Goal: Task Accomplishment & Management: Use online tool/utility

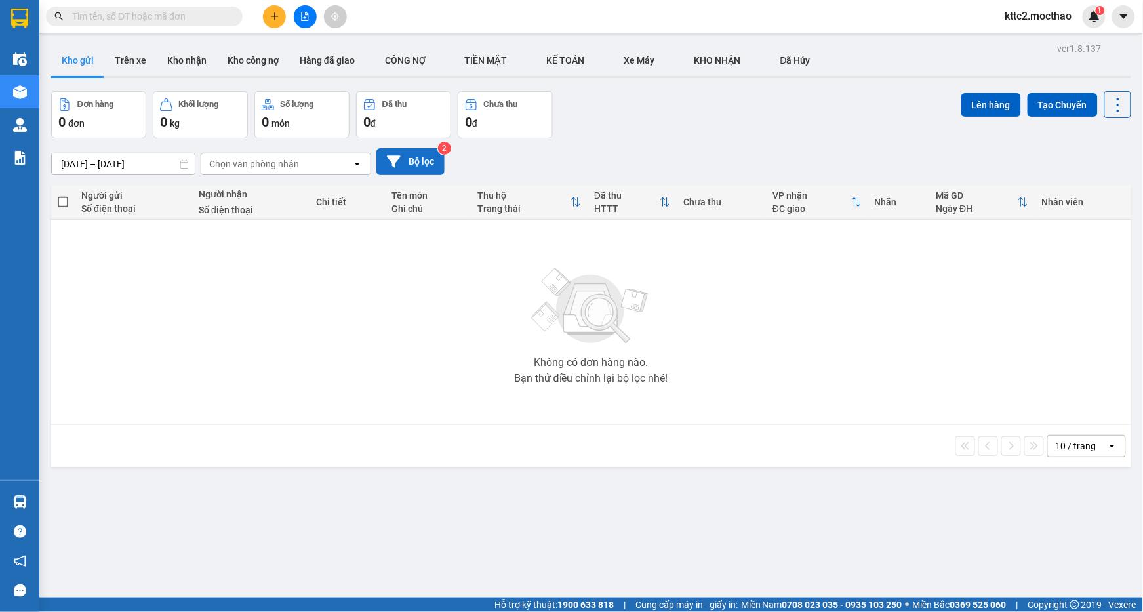
click at [420, 169] on button "Bộ lọc" at bounding box center [410, 161] width 68 height 27
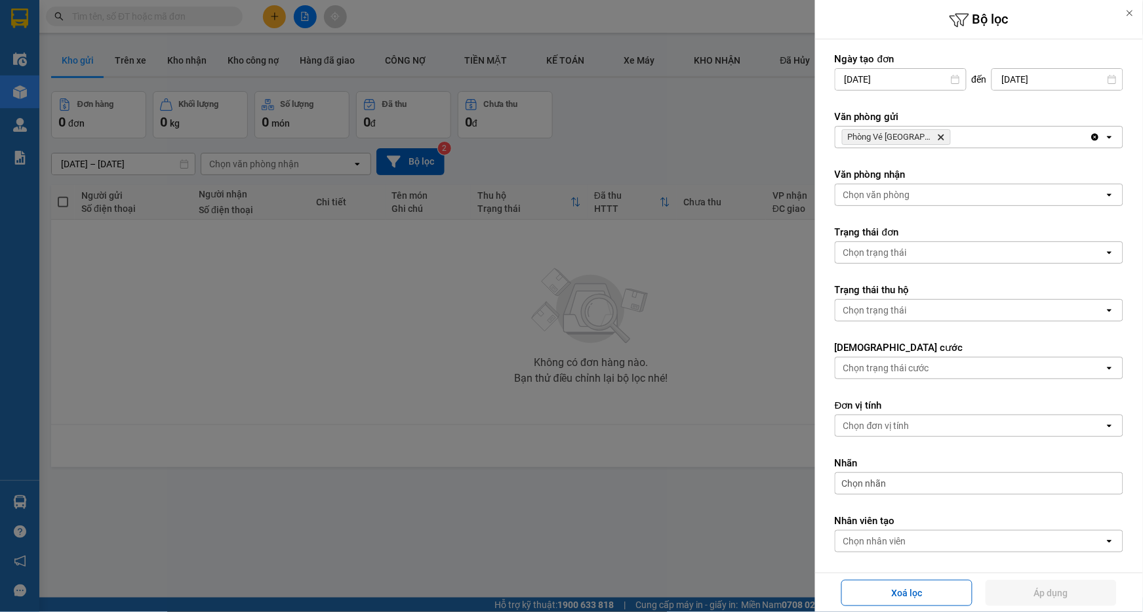
click at [937, 138] on icon "Delete" at bounding box center [941, 137] width 8 height 8
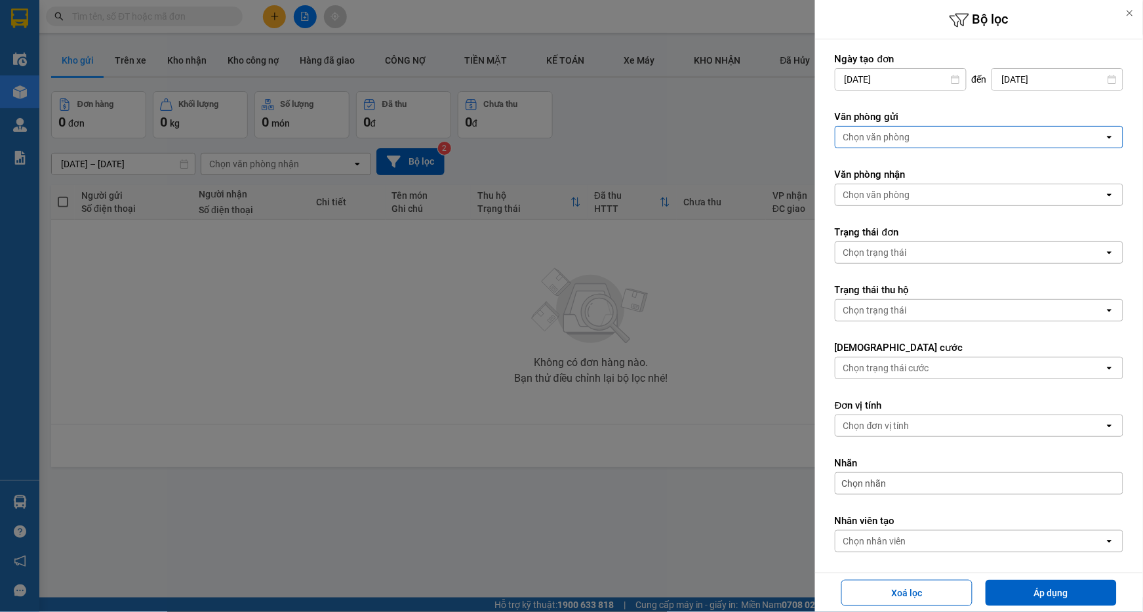
click at [928, 138] on div "Chọn văn phòng" at bounding box center [969, 137] width 269 height 21
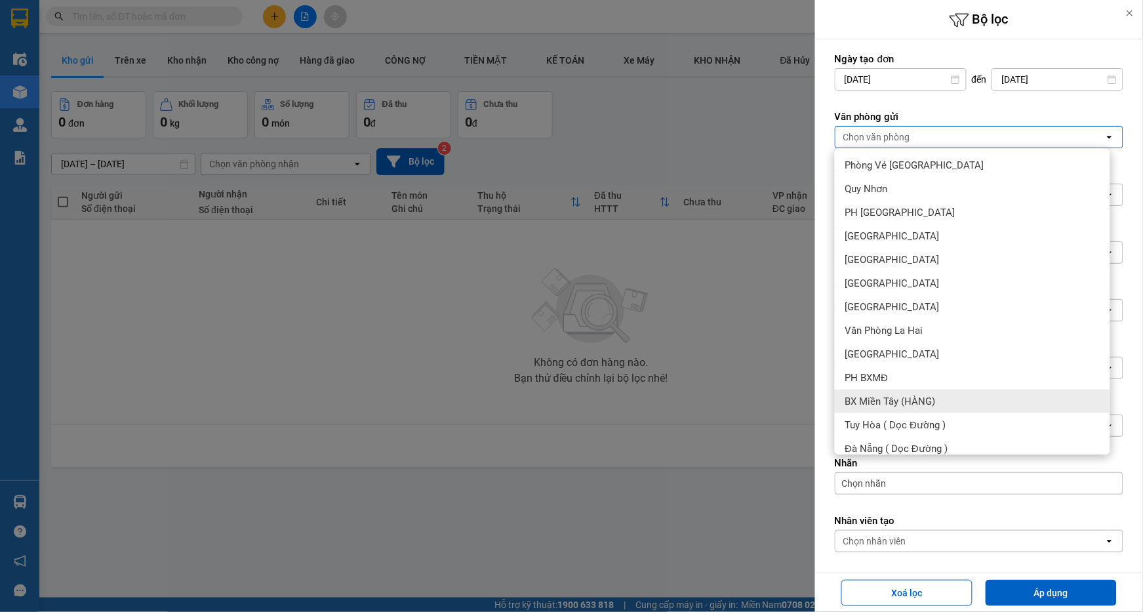
click at [913, 402] on span "BX Miền Tây (HÀNG)" at bounding box center [890, 401] width 90 height 13
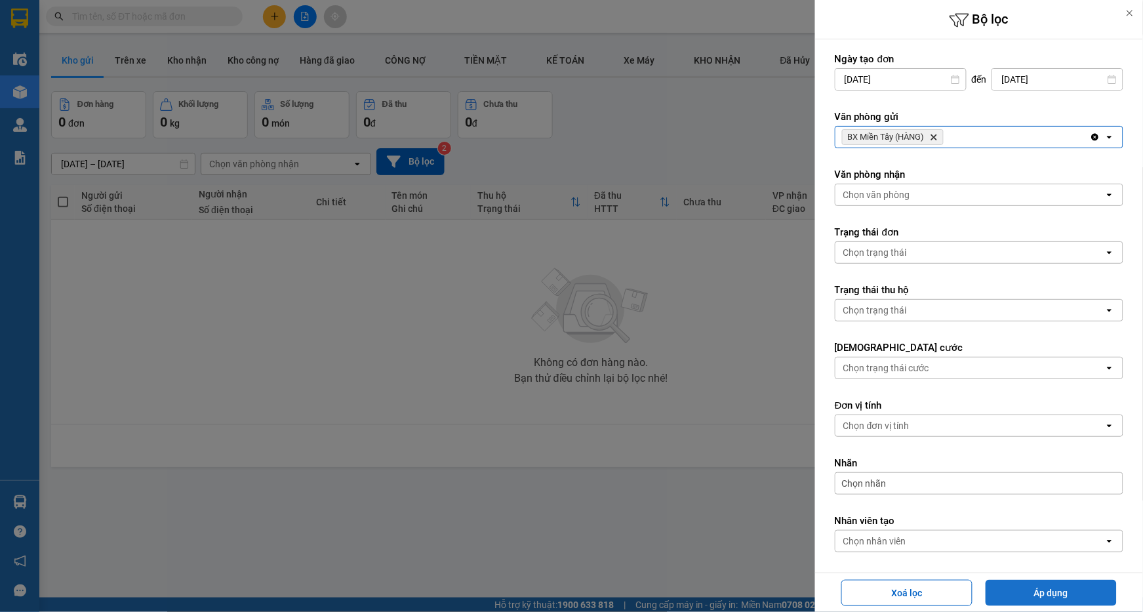
click at [1014, 584] on button "Áp dụng" at bounding box center [1051, 593] width 131 height 26
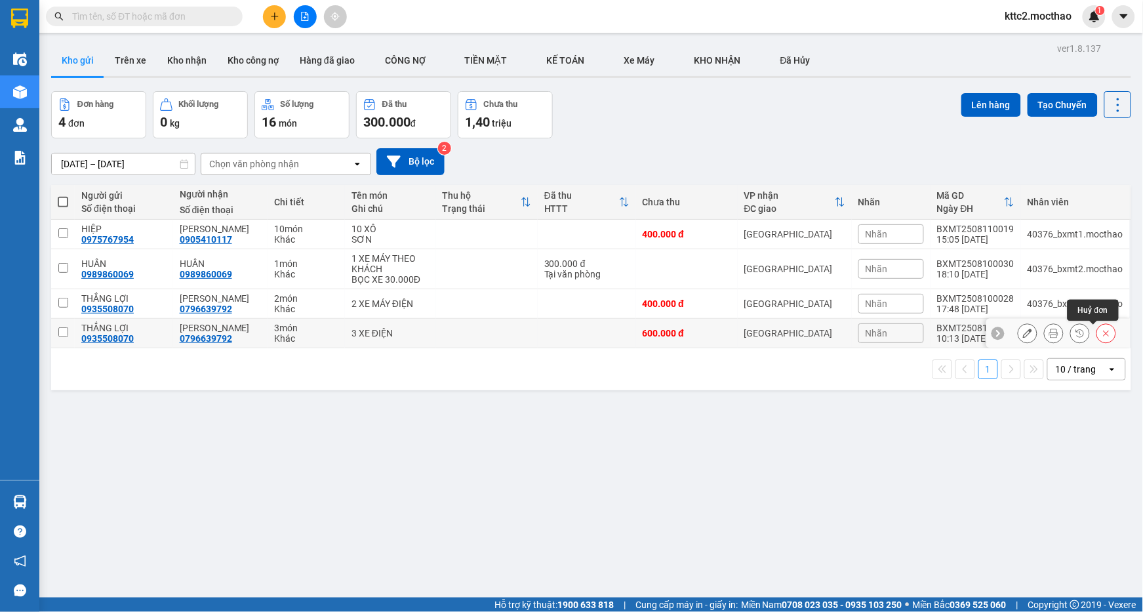
click at [1099, 334] on button at bounding box center [1106, 333] width 18 height 23
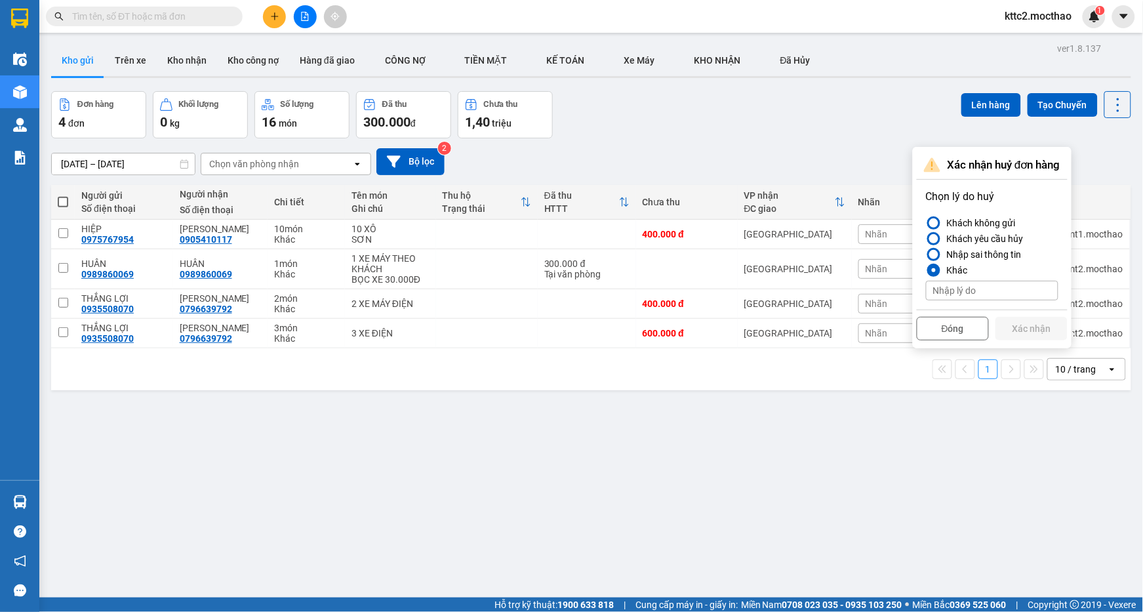
click at [959, 289] on input at bounding box center [992, 291] width 132 height 20
type input "Tách làm 2 đơn"
click at [1020, 322] on button "Xác nhận" at bounding box center [1031, 329] width 72 height 24
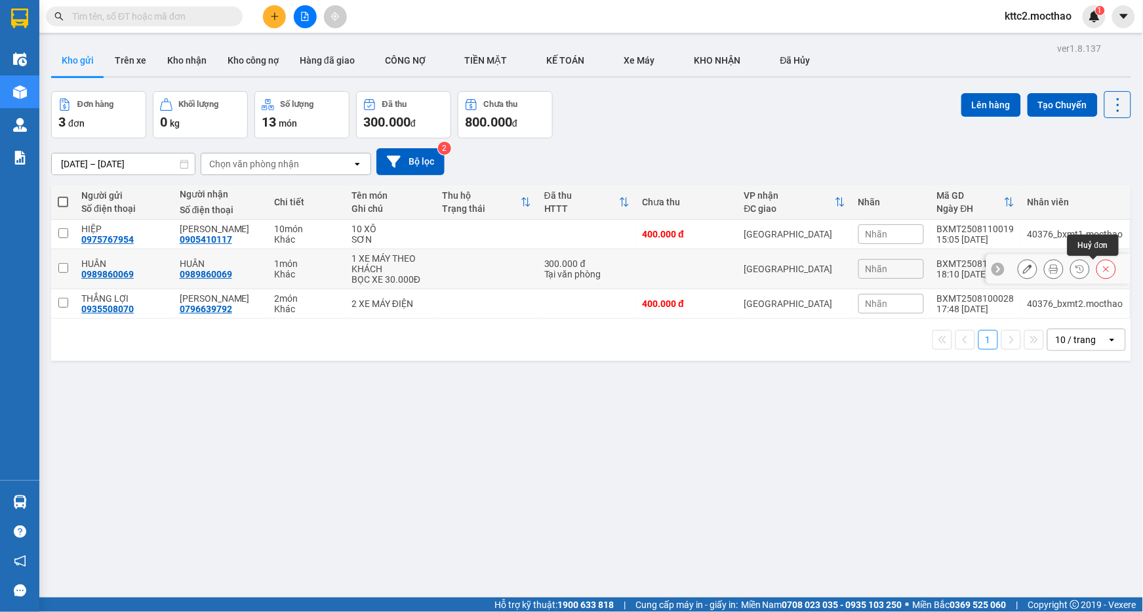
click at [1102, 264] on icon at bounding box center [1106, 268] width 9 height 9
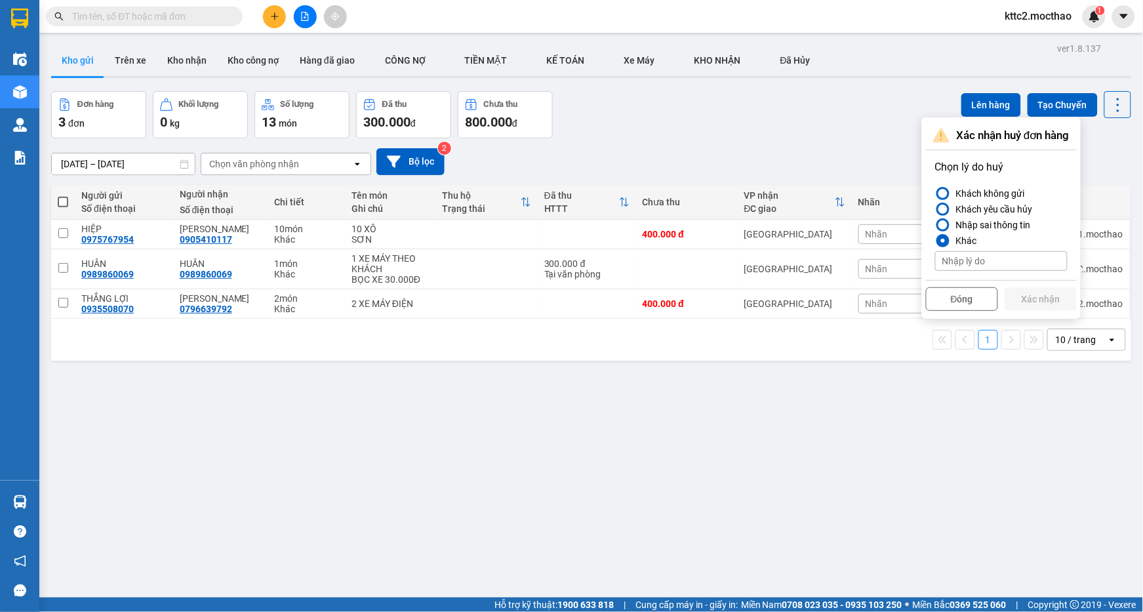
click at [964, 256] on input at bounding box center [1001, 261] width 132 height 20
type input "Sai cước"
drag, startPoint x: 1031, startPoint y: 296, endPoint x: 1013, endPoint y: 296, distance: 18.4
click at [1031, 296] on button "Xác nhận" at bounding box center [1041, 299] width 72 height 24
